Goal: Task Accomplishment & Management: Use online tool/utility

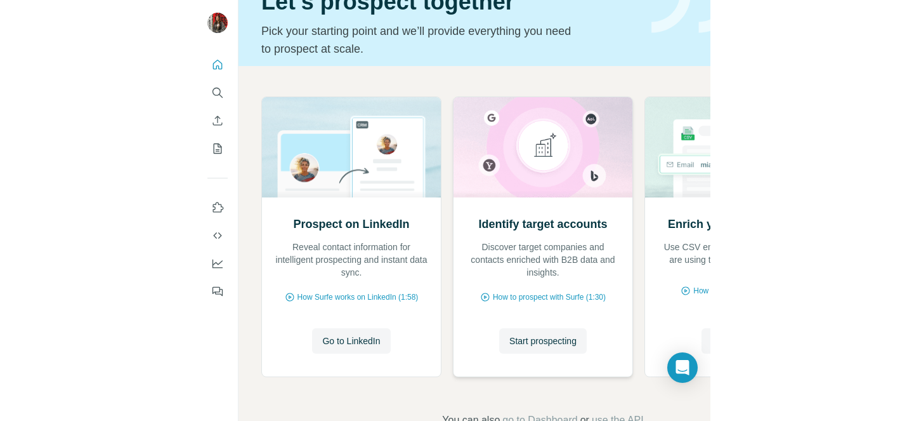
scroll to position [62, 0]
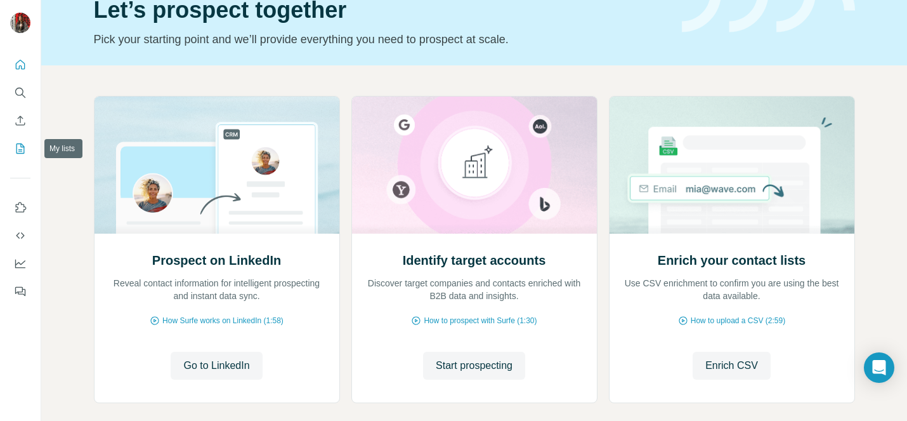
click at [22, 142] on icon "My lists" at bounding box center [20, 148] width 13 height 13
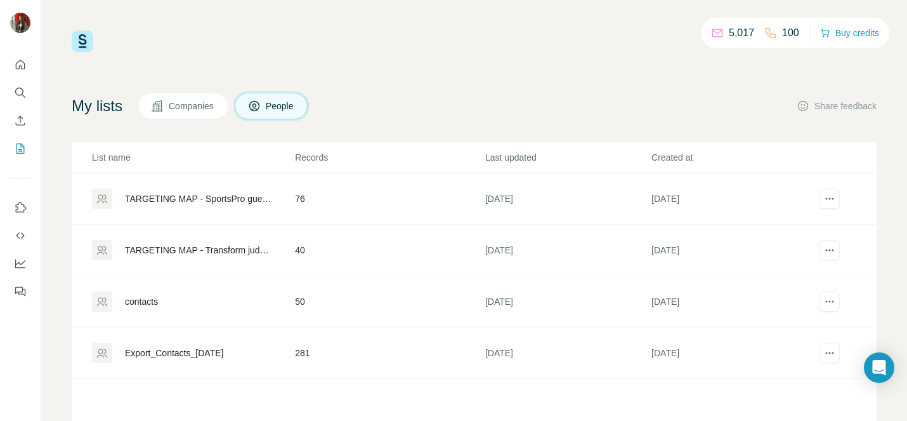
click at [202, 102] on span "Companies" at bounding box center [192, 106] width 46 height 13
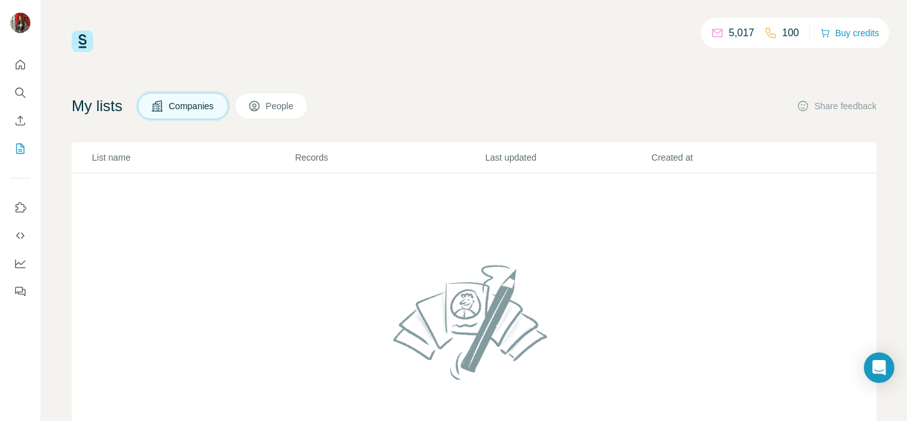
click at [202, 117] on button "Companies" at bounding box center [183, 106] width 91 height 27
click at [21, 145] on icon "My lists" at bounding box center [21, 147] width 6 height 8
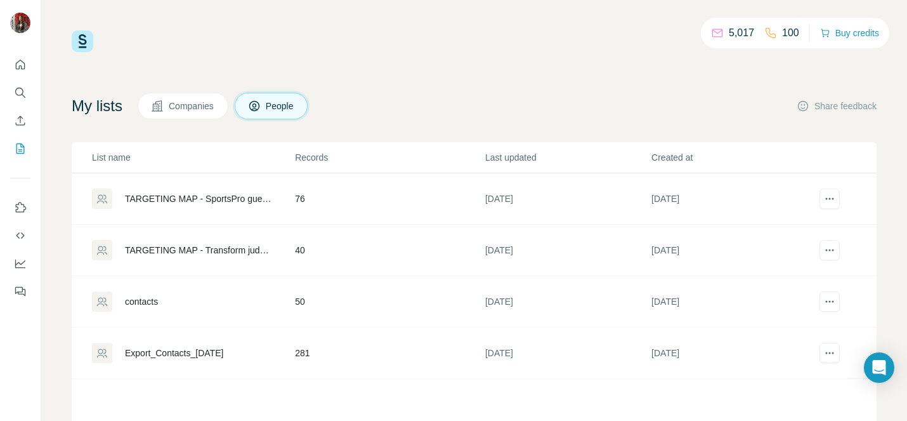
click at [203, 103] on span "Companies" at bounding box center [192, 106] width 46 height 13
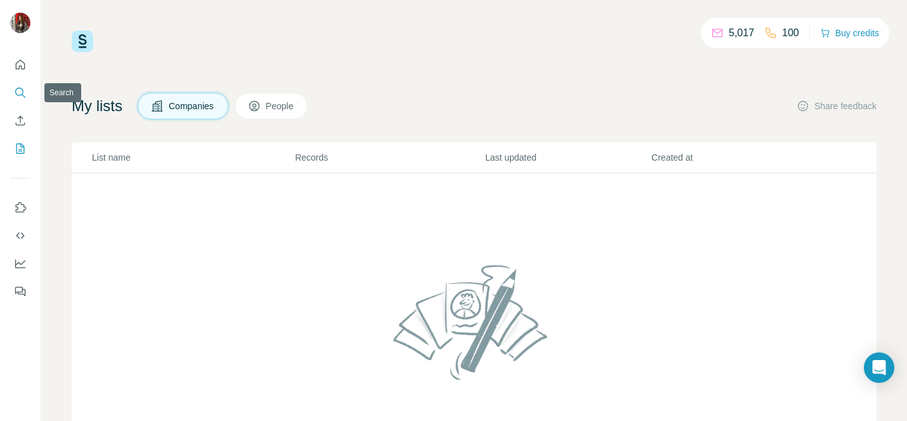
click at [25, 90] on icon "Search" at bounding box center [20, 92] width 13 height 13
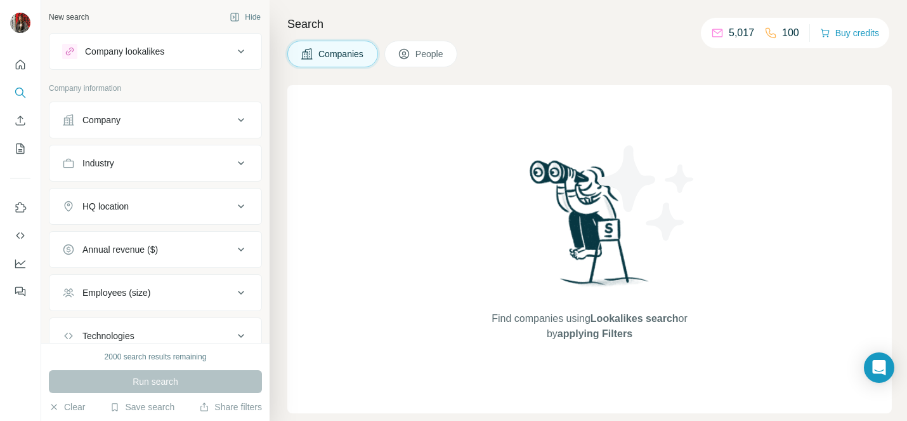
click at [143, 122] on div "Company" at bounding box center [147, 120] width 171 height 13
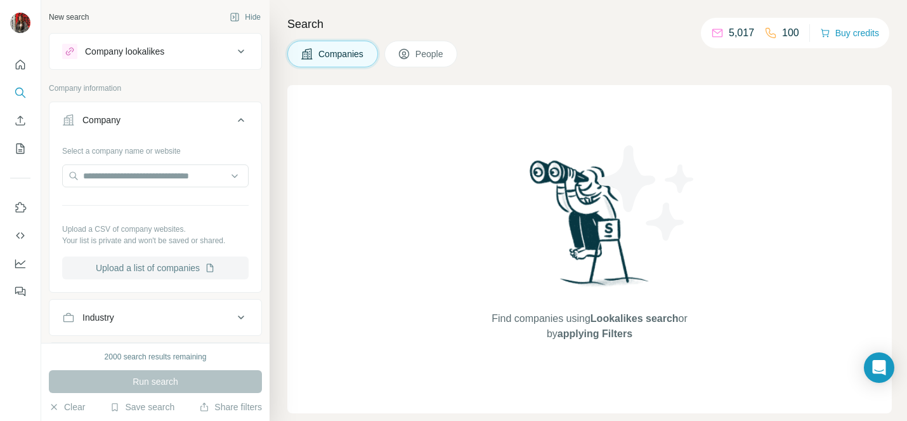
click at [148, 262] on button "Upload a list of companies" at bounding box center [155, 267] width 187 height 23
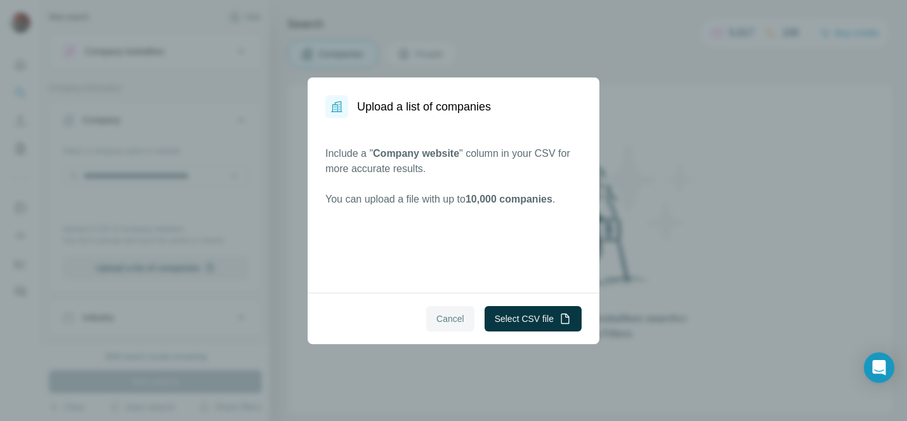
click at [437, 320] on span "Cancel" at bounding box center [451, 318] width 28 height 13
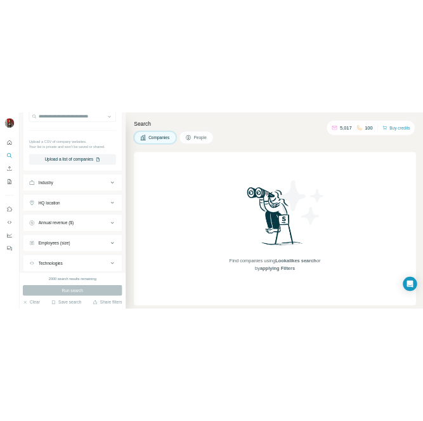
scroll to position [168, 0]
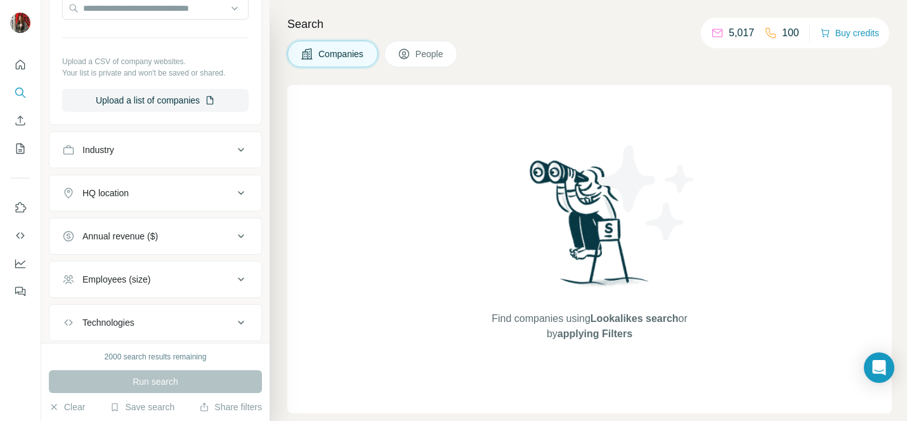
click at [222, 53] on div "Select a company name or website Upload a CSV of company websites. Your list is…" at bounding box center [155, 42] width 187 height 139
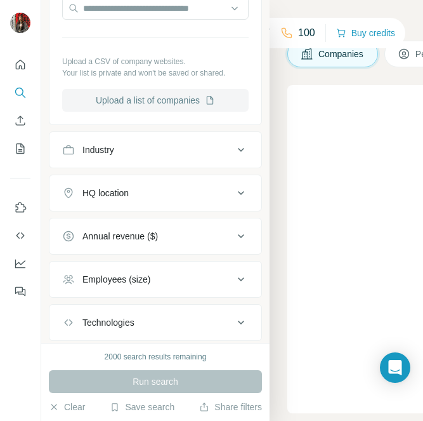
click at [168, 107] on button "Upload a list of companies" at bounding box center [155, 100] width 187 height 23
